Goal: Task Accomplishment & Management: Use online tool/utility

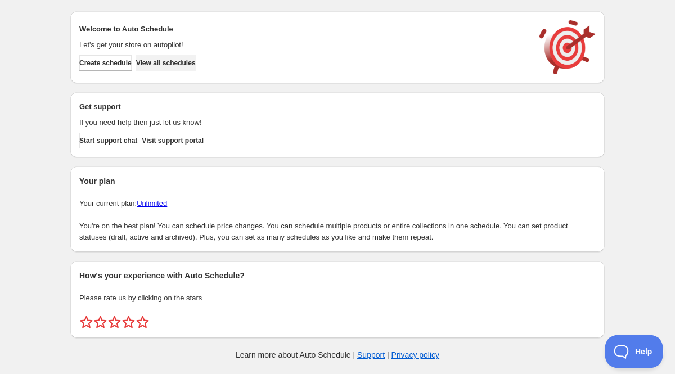
click at [194, 61] on span "View all schedules" at bounding box center [166, 62] width 60 height 9
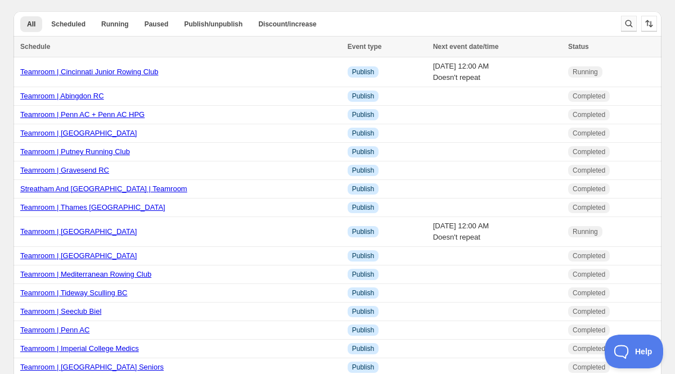
click at [627, 22] on icon "Search and filter results" at bounding box center [628, 23] width 11 height 11
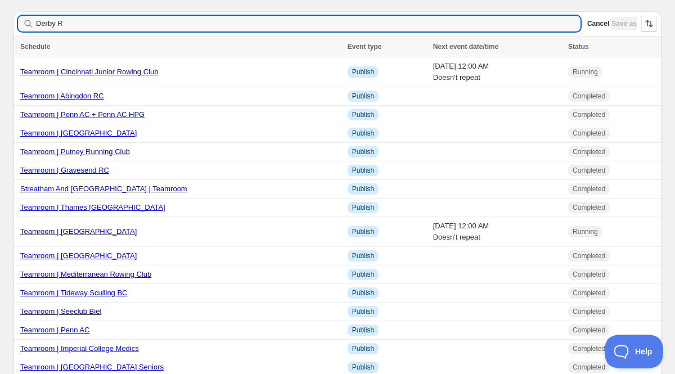
type input "Derby RC"
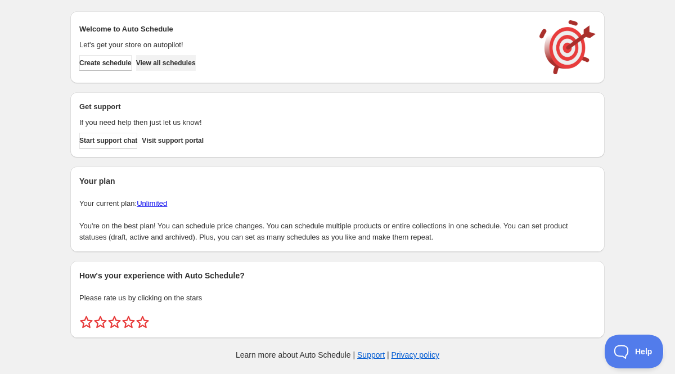
click at [193, 64] on span "View all schedules" at bounding box center [166, 62] width 60 height 9
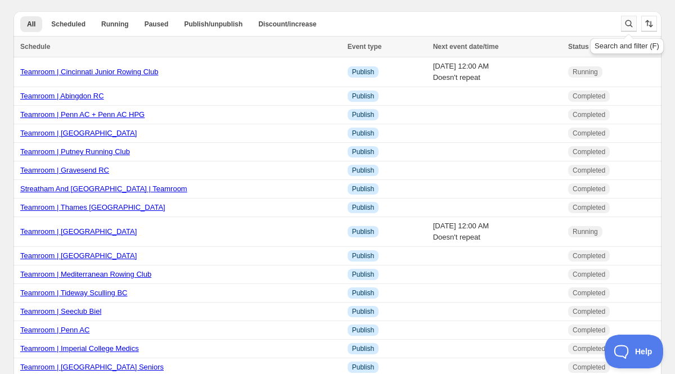
click at [624, 23] on icon "Search and filter results" at bounding box center [628, 23] width 11 height 11
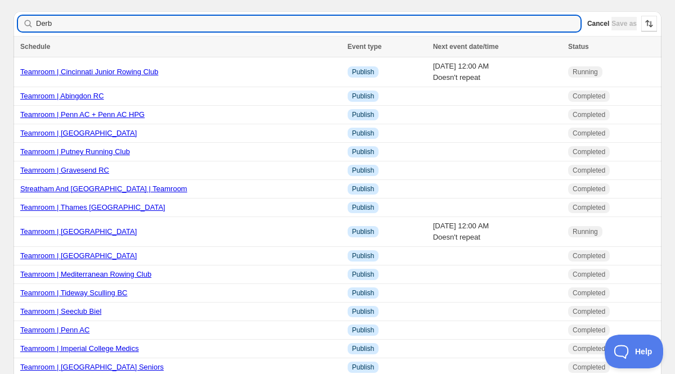
type input "[GEOGRAPHIC_DATA]"
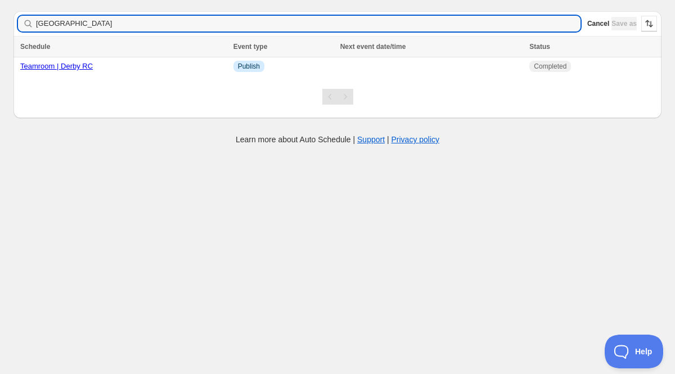
click at [71, 44] on div "Schedule" at bounding box center [123, 46] width 206 height 11
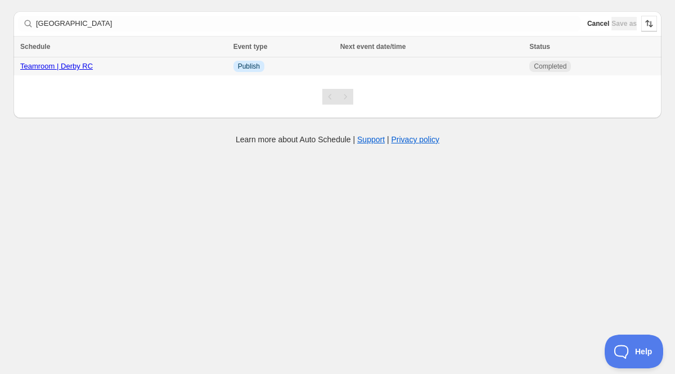
click at [63, 66] on link "Teamroom | Derby RC" at bounding box center [56, 66] width 73 height 8
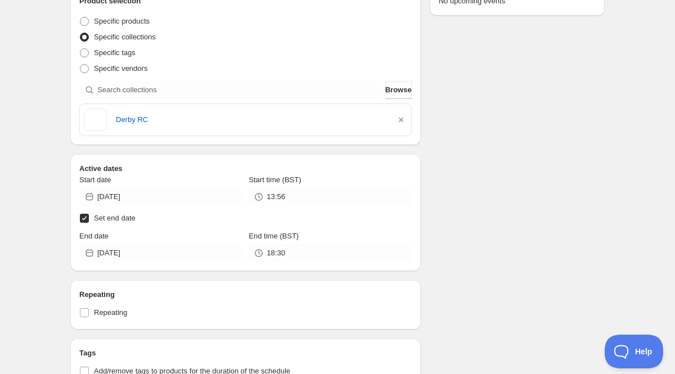
scroll to position [238, 0]
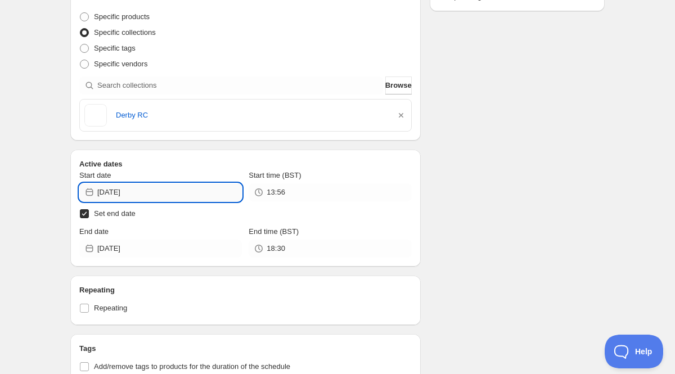
click at [164, 185] on input "[DATE]" at bounding box center [169, 192] width 145 height 18
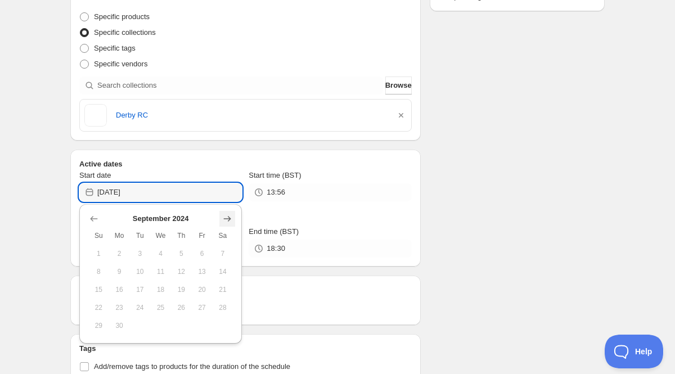
click at [230, 216] on icon "Show next month, October 2024" at bounding box center [227, 218] width 11 height 11
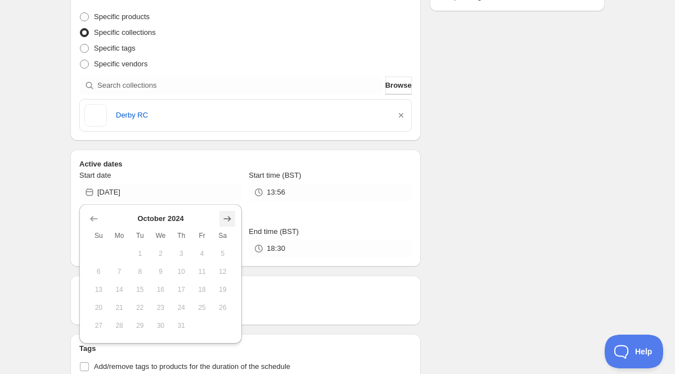
click at [230, 216] on icon "Show next month, November 2024" at bounding box center [227, 218] width 11 height 11
click at [230, 216] on icon "Show next month, December 2024" at bounding box center [227, 218] width 11 height 11
click at [230, 216] on icon "Show next month, January 2025" at bounding box center [227, 218] width 11 height 11
click at [230, 216] on icon "Show next month, February 2025" at bounding box center [227, 218] width 11 height 11
click at [230, 216] on icon "Show next month, March 2025" at bounding box center [227, 218] width 11 height 11
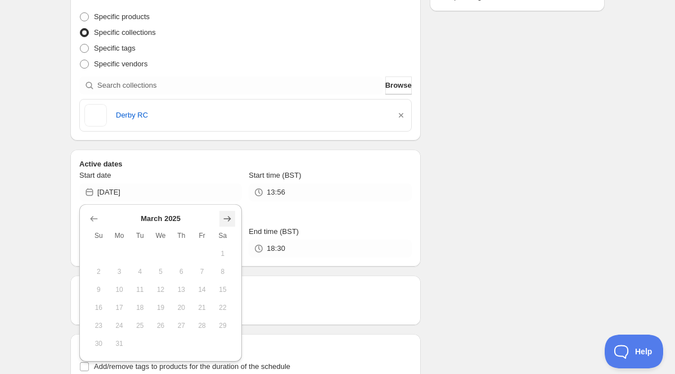
click at [230, 216] on icon "Show next month, April 2025" at bounding box center [227, 218] width 11 height 11
click at [230, 216] on icon "Show next month, May 2025" at bounding box center [227, 218] width 11 height 11
click at [230, 216] on icon "Show next month, July 2025" at bounding box center [227, 218] width 11 height 11
click at [230, 216] on icon "Show next month, August 2025" at bounding box center [227, 218] width 11 height 11
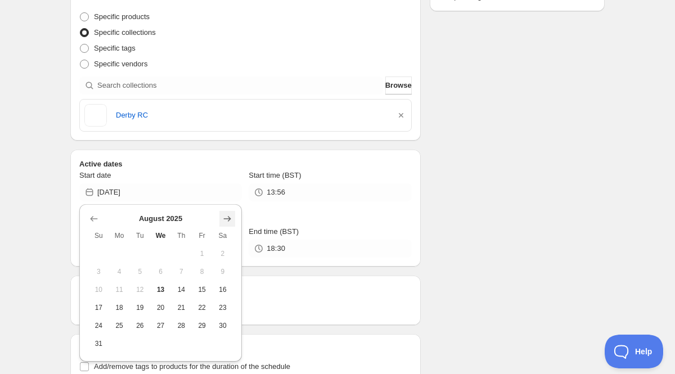
click at [230, 216] on icon "Show next month, September 2025" at bounding box center [227, 218] width 11 height 11
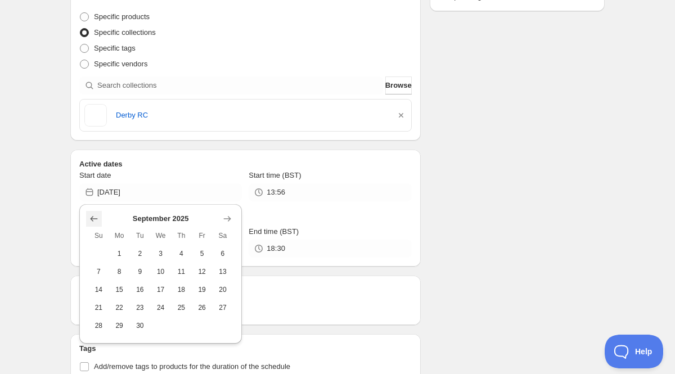
click at [87, 214] on button "Show previous month, August 2025" at bounding box center [94, 219] width 16 height 16
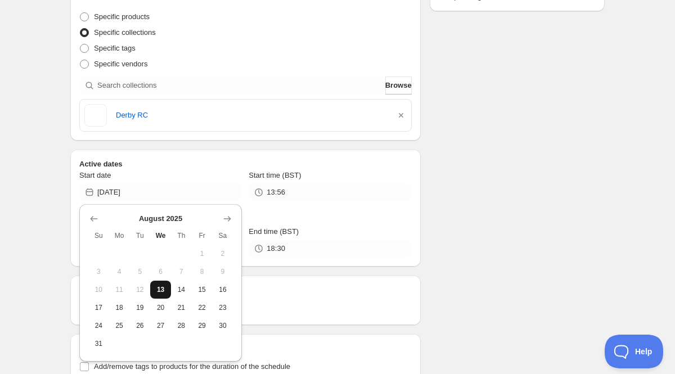
click at [164, 285] on span "13" at bounding box center [161, 289] width 12 height 9
type input "[DATE]"
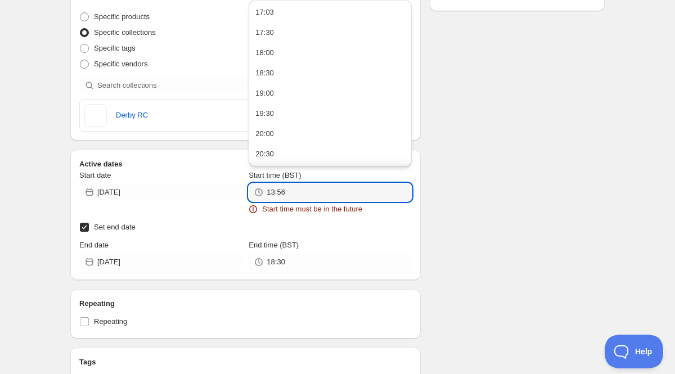
drag, startPoint x: 303, startPoint y: 196, endPoint x: 259, endPoint y: 193, distance: 44.0
click at [259, 193] on div "13:56" at bounding box center [330, 192] width 163 height 18
type input "7"
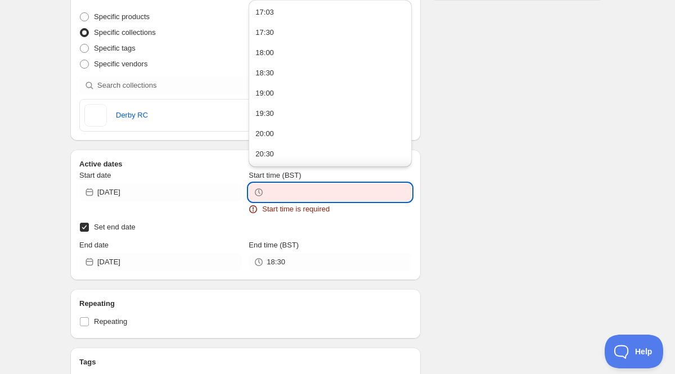
type input "7"
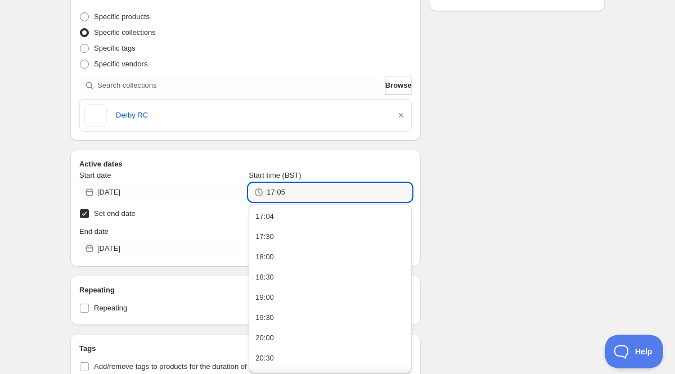
type input "17:05"
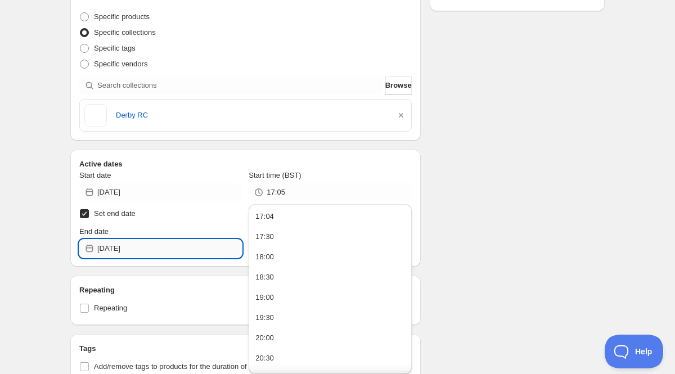
click at [128, 252] on input "[DATE]" at bounding box center [169, 249] width 145 height 18
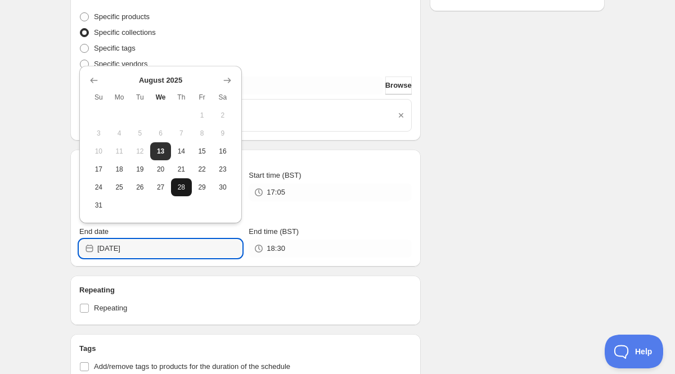
click at [181, 180] on button "28" at bounding box center [181, 187] width 21 height 18
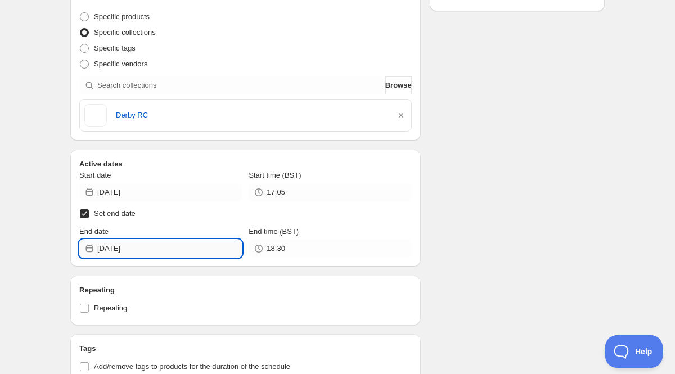
click at [136, 254] on input "[DATE]" at bounding box center [169, 249] width 145 height 18
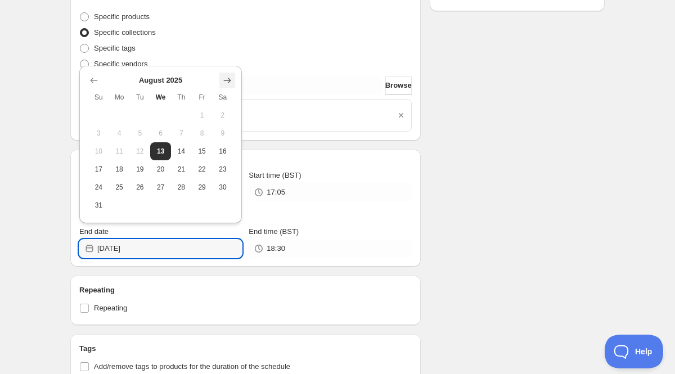
click at [231, 87] on button "Show next month, September 2025" at bounding box center [227, 81] width 16 height 16
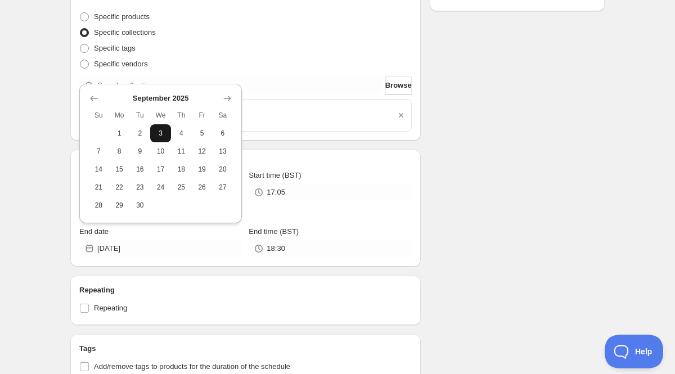
click at [159, 135] on span "3" at bounding box center [161, 133] width 12 height 9
type input "[DATE]"
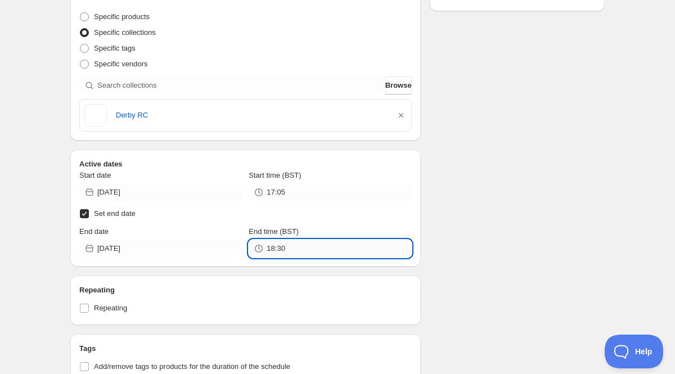
click at [273, 249] on input "18:30" at bounding box center [339, 249] width 145 height 18
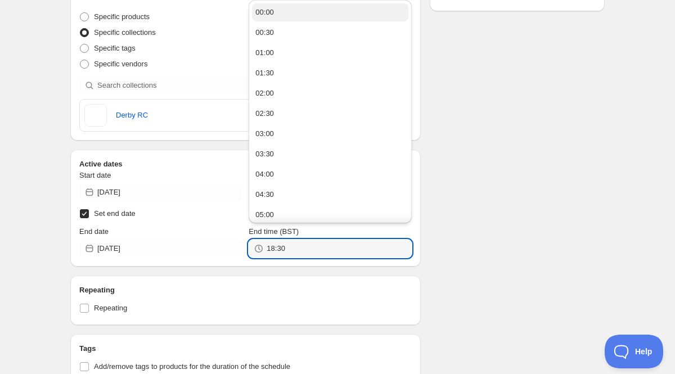
click at [292, 15] on button "00:00" at bounding box center [330, 12] width 156 height 18
type input "00:00"
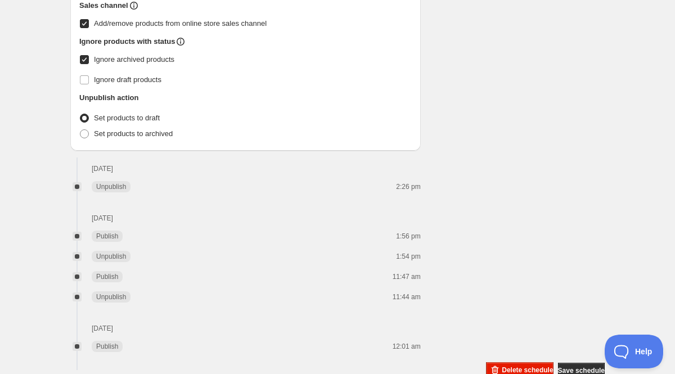
scroll to position [782, 0]
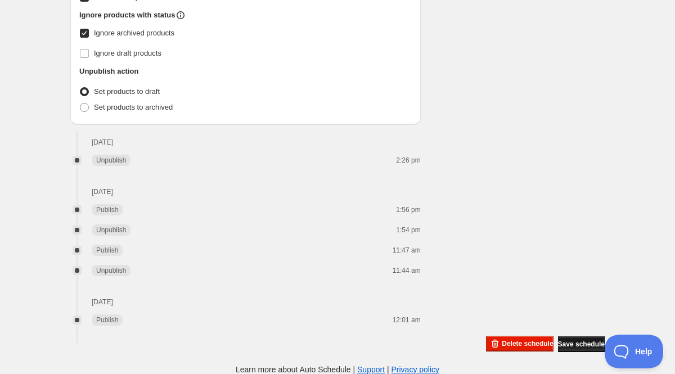
click at [571, 338] on button "Save schedule" at bounding box center [581, 344] width 47 height 16
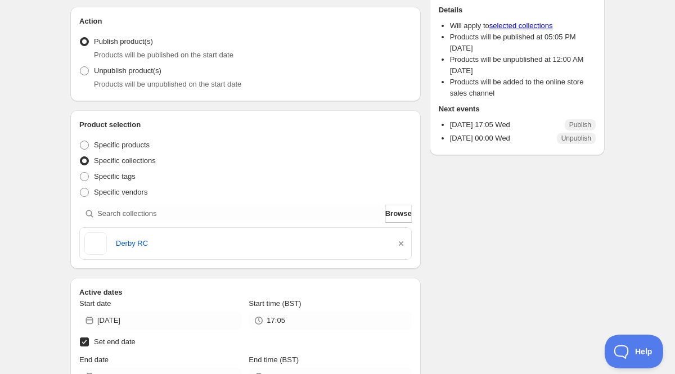
scroll to position [0, 0]
